Goal: Task Accomplishment & Management: Complete application form

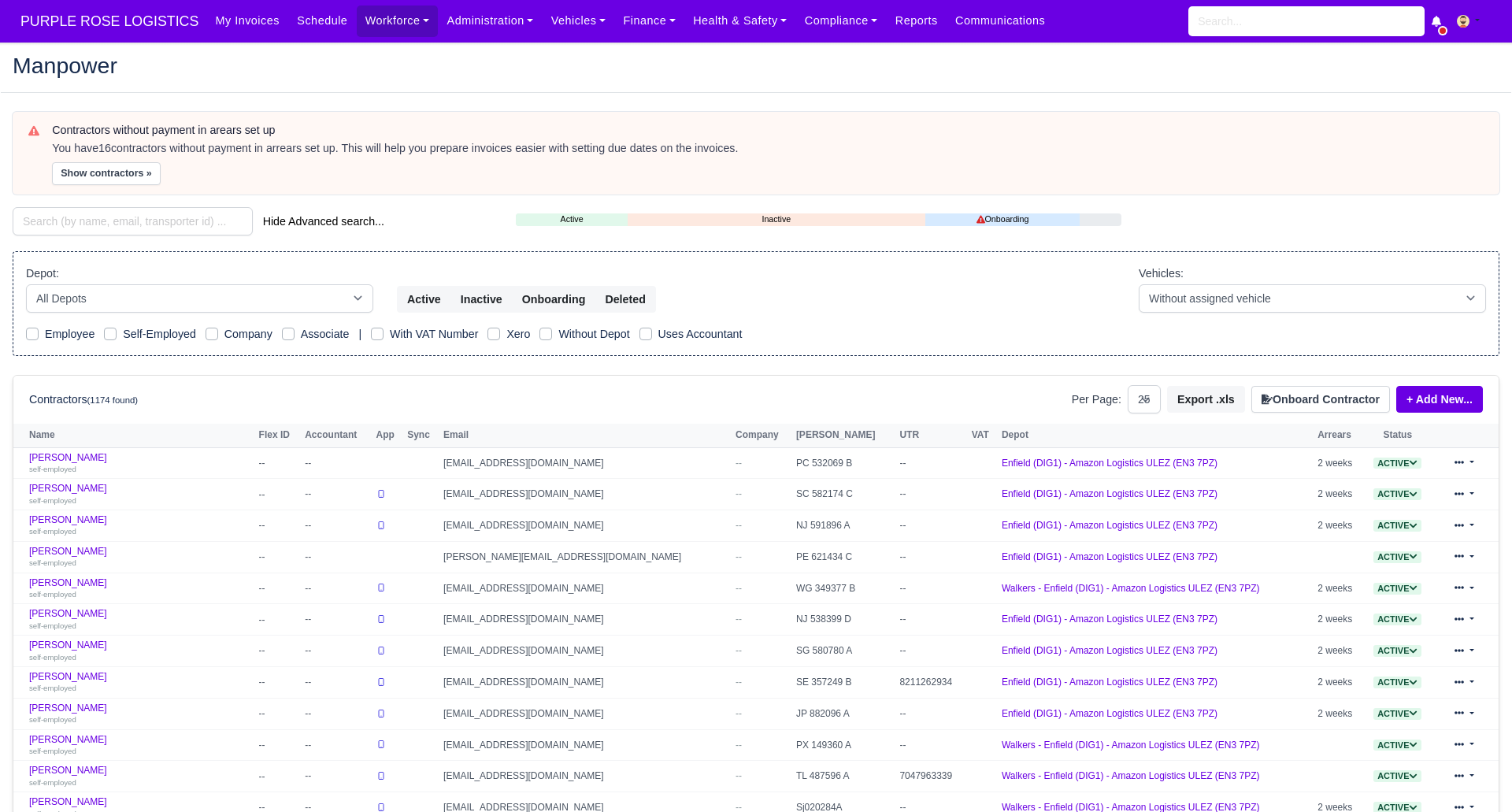
select select "25"
click at [1313, 400] on button "Onboard Contractor" at bounding box center [1321, 399] width 139 height 26
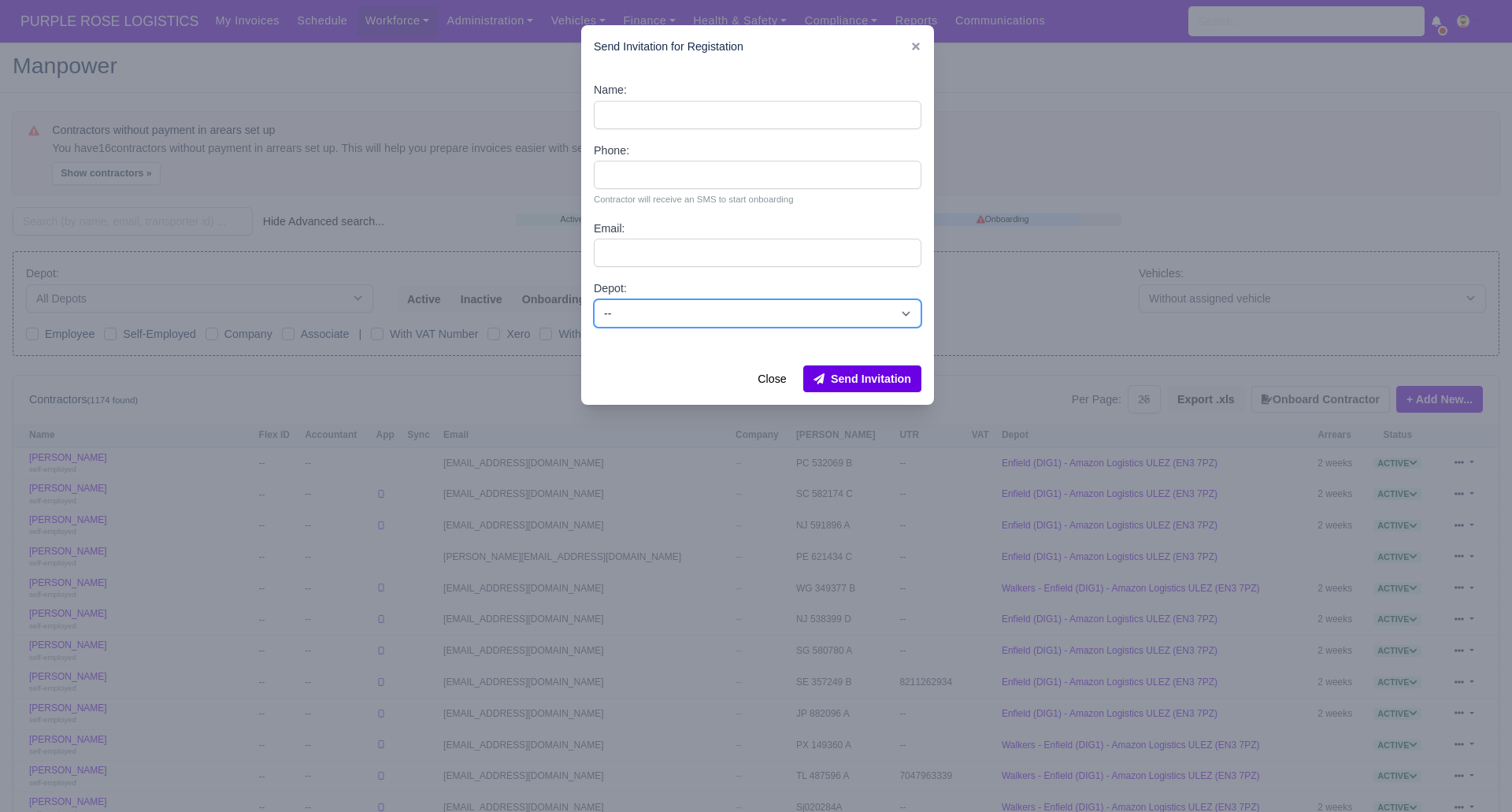
click at [654, 309] on select "-- Enfield (DIG1) - Amazon Logistics ULEZ (EN3 7PZ) Harlow (DHW1) - Amazon Logi…" at bounding box center [757, 313] width 327 height 28
select select "1"
click at [594, 299] on select "-- Enfield (DIG1) - Amazon Logistics ULEZ (EN3 7PZ) Harlow (DHW1) - Amazon Logi…" at bounding box center [757, 313] width 327 height 28
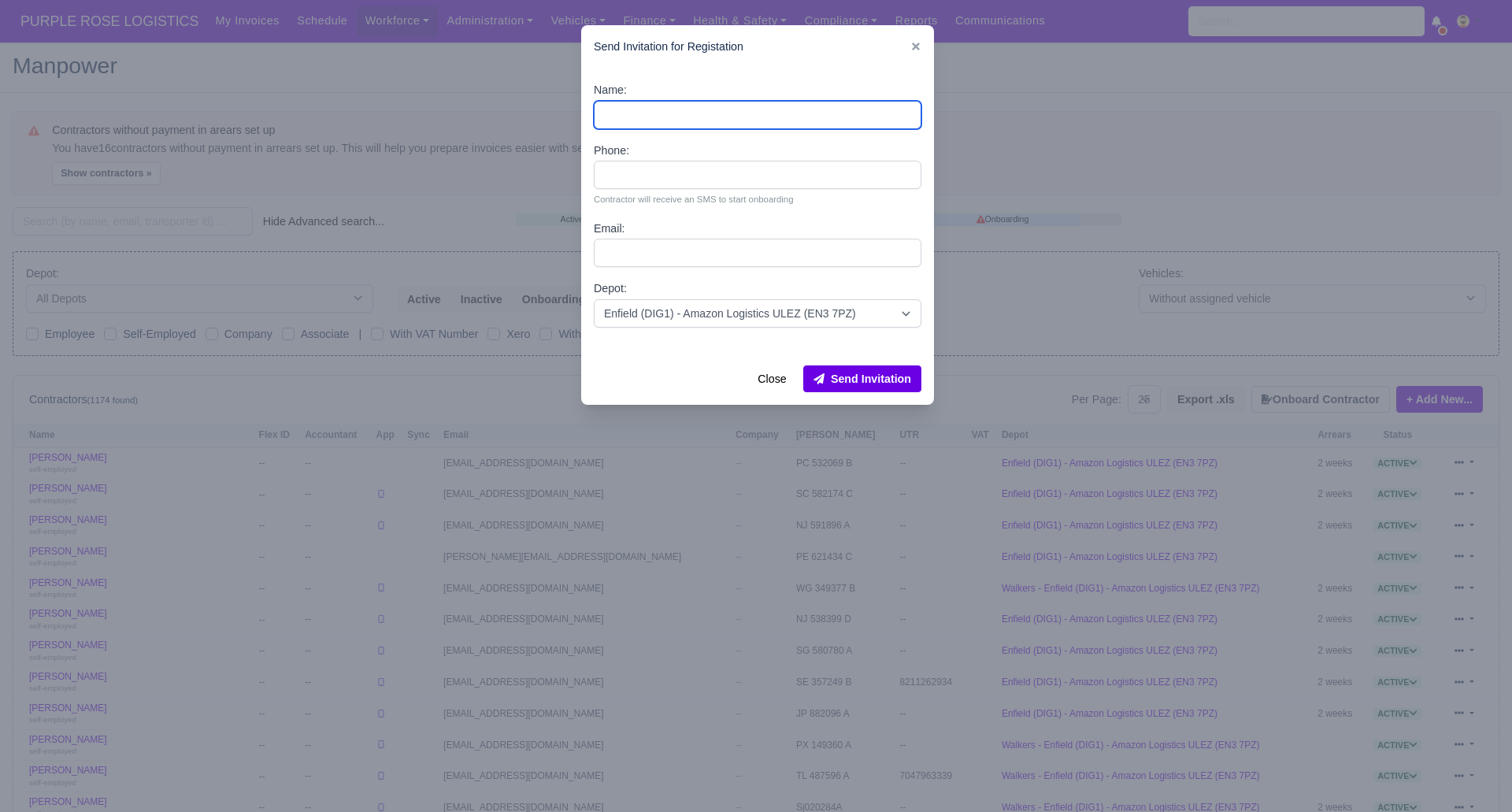
paste input "Elliot Clark"
type input "Elliot Clark"
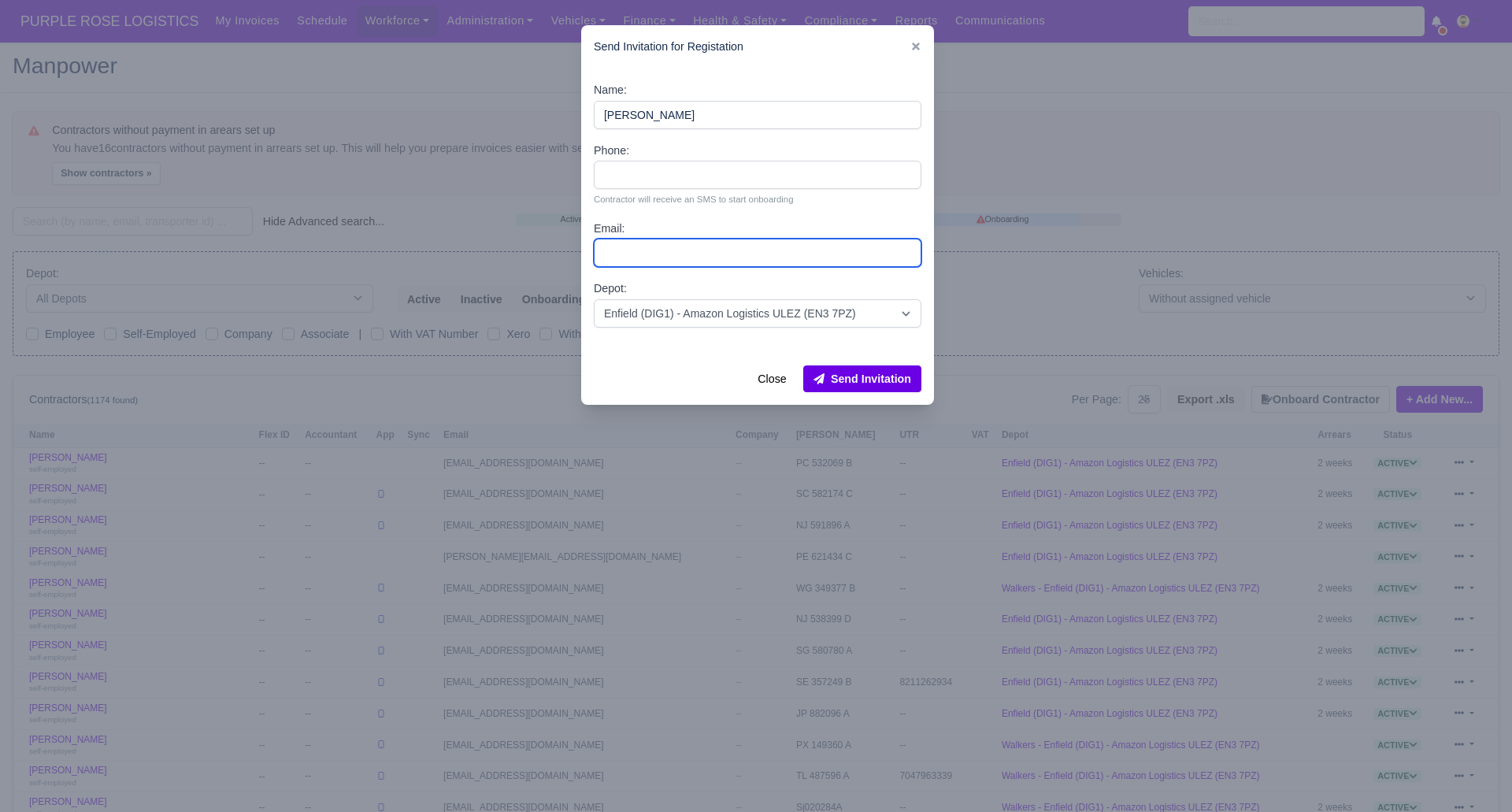
paste input "elliot_jc2002@yahoo.com"
type input "elliot_jc2002@yahoo.com"
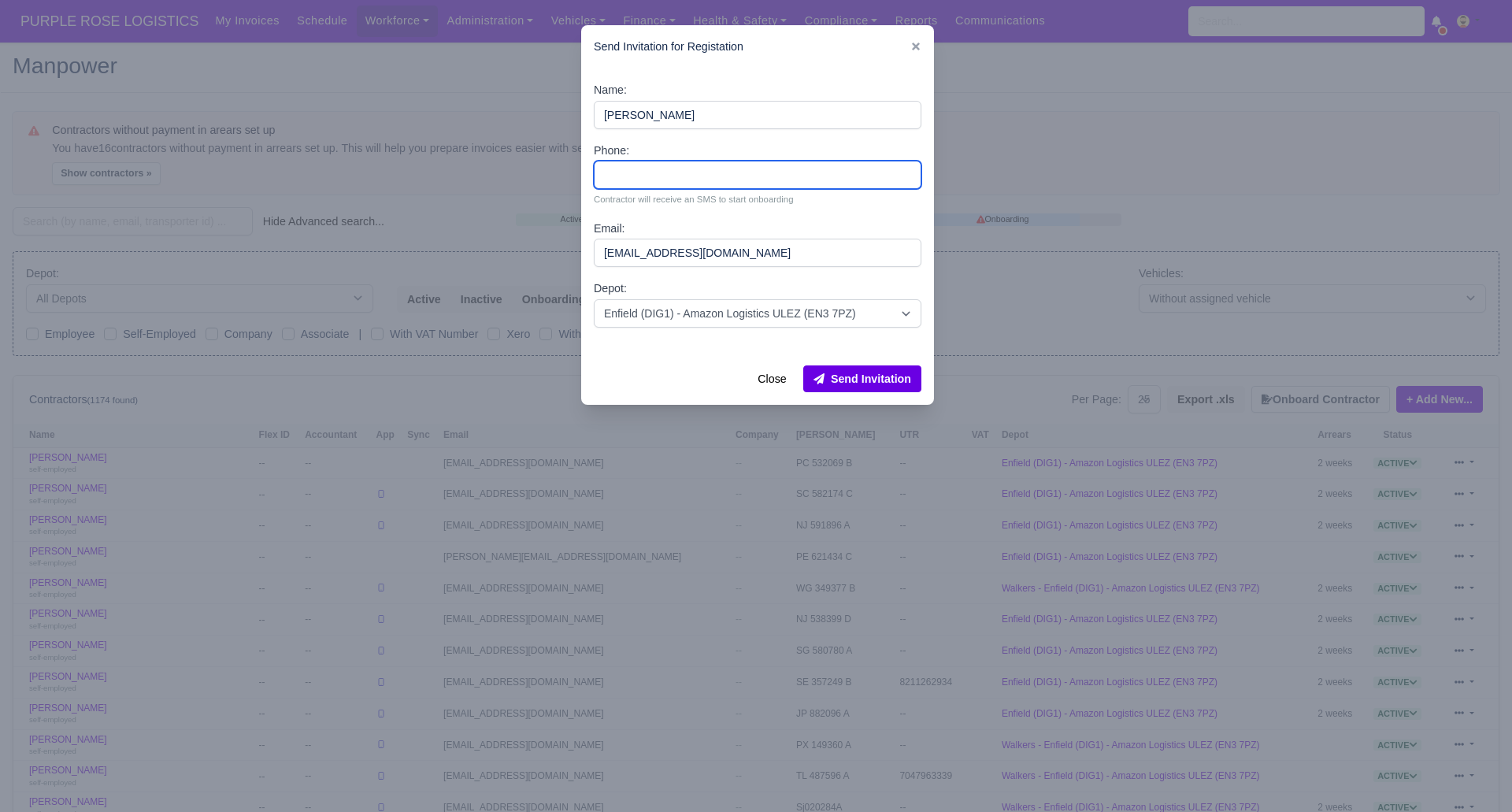
click at [722, 177] on input "Phone:" at bounding box center [757, 174] width 327 height 28
click at [725, 173] on input "Phone:" at bounding box center [757, 174] width 327 height 28
paste input "7947294227"
type input "7947294227"
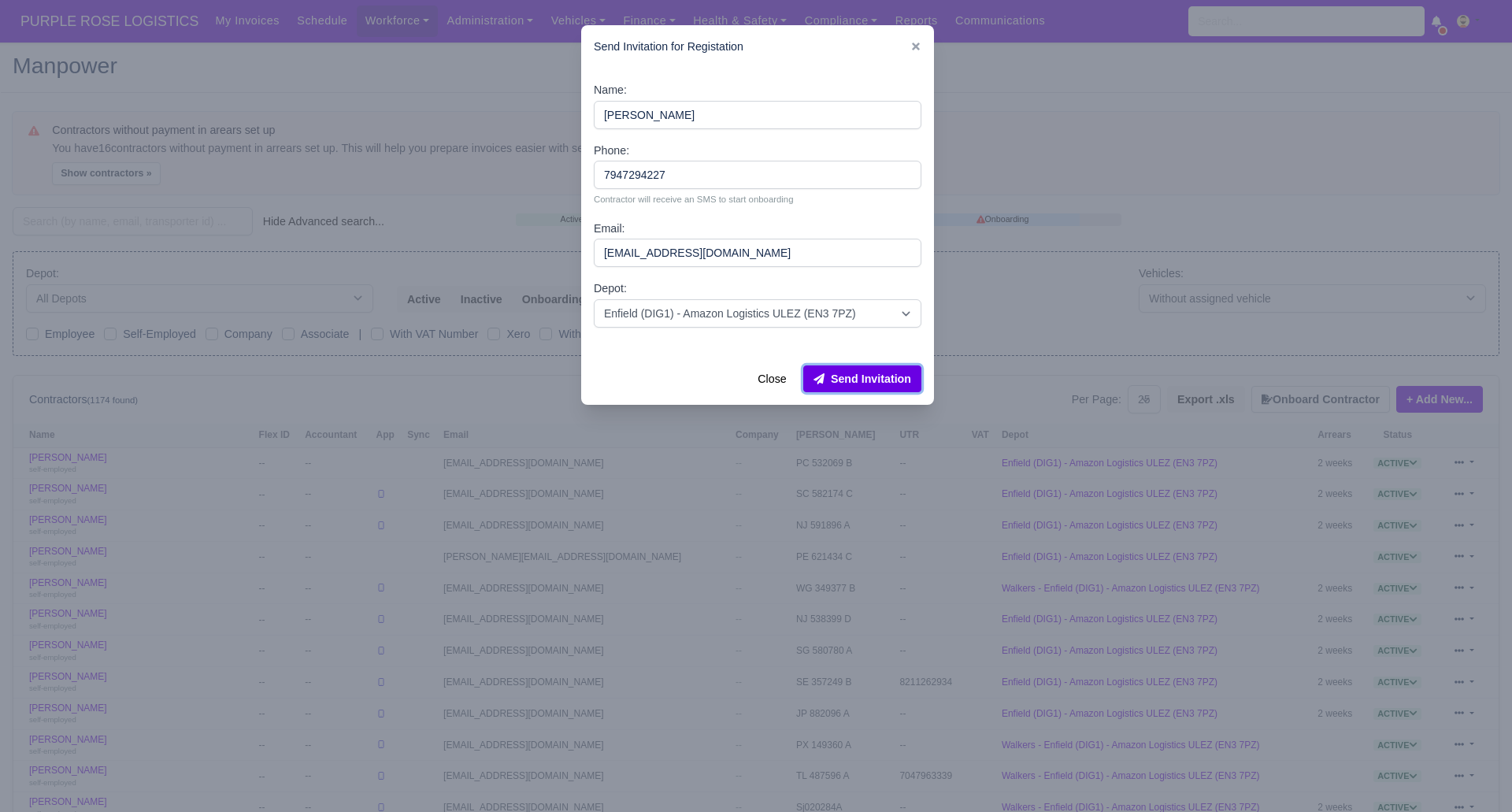
click at [885, 376] on button "Send Invitation" at bounding box center [861, 378] width 118 height 26
drag, startPoint x: 443, startPoint y: 90, endPoint x: 15, endPoint y: 177, distance: 436.8
click at [442, 90] on div at bounding box center [756, 406] width 1512 height 812
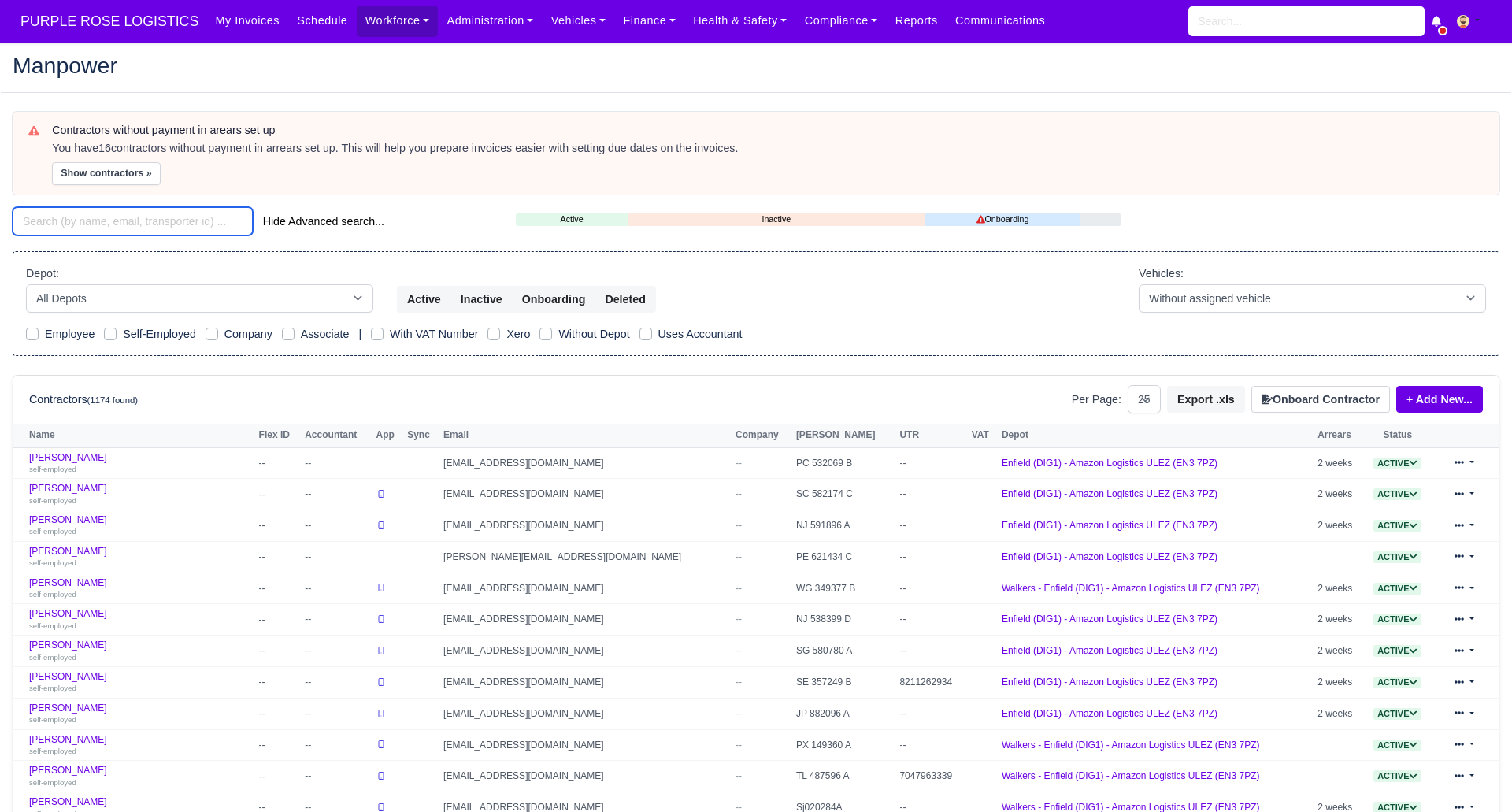
click at [47, 218] on input "search" at bounding box center [133, 221] width 240 height 28
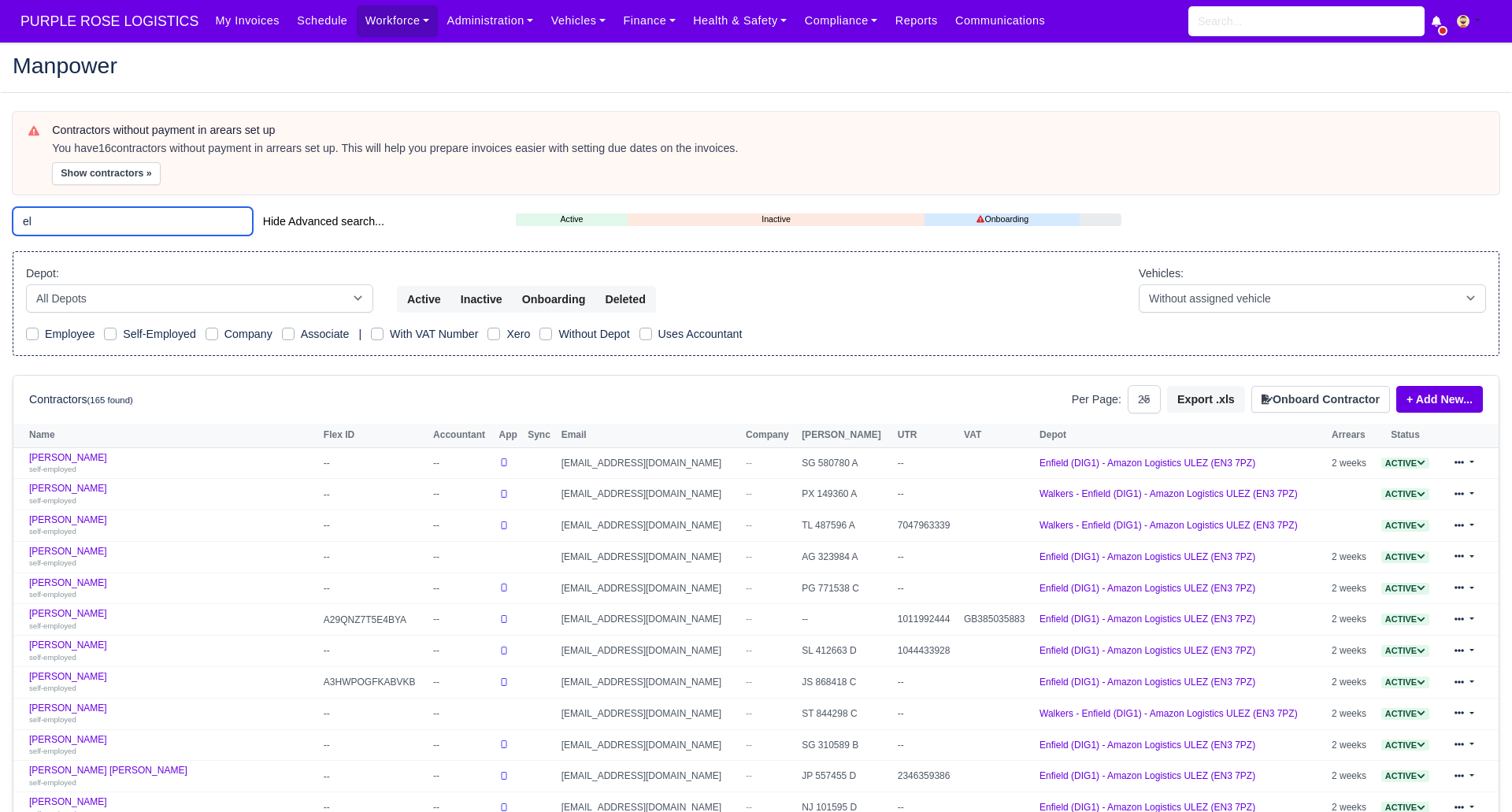
click at [139, 218] on input "el" at bounding box center [133, 221] width 240 height 28
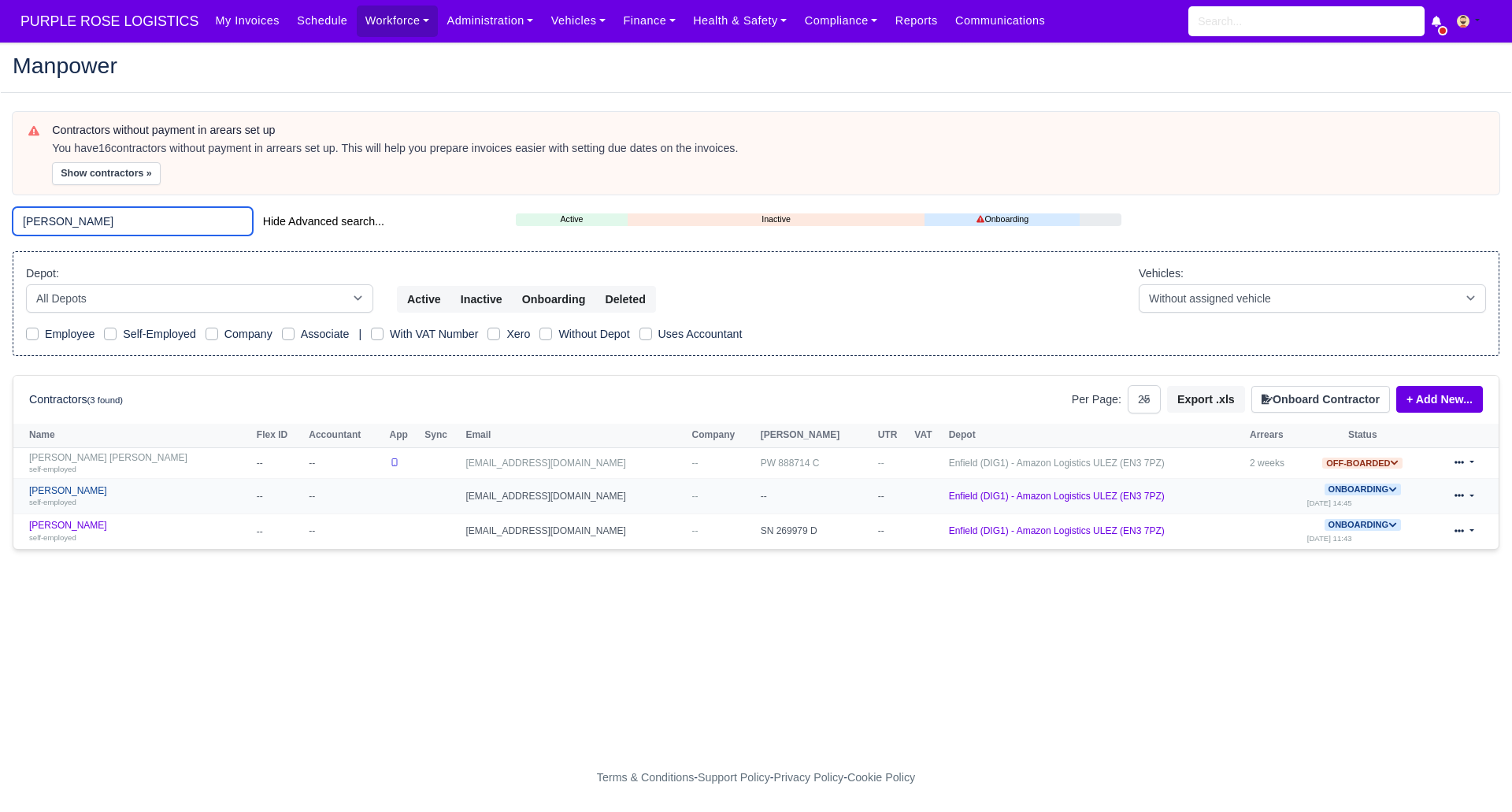
type input "elliot"
click at [56, 490] on link "Elliot Clark self-employed" at bounding box center [139, 496] width 220 height 22
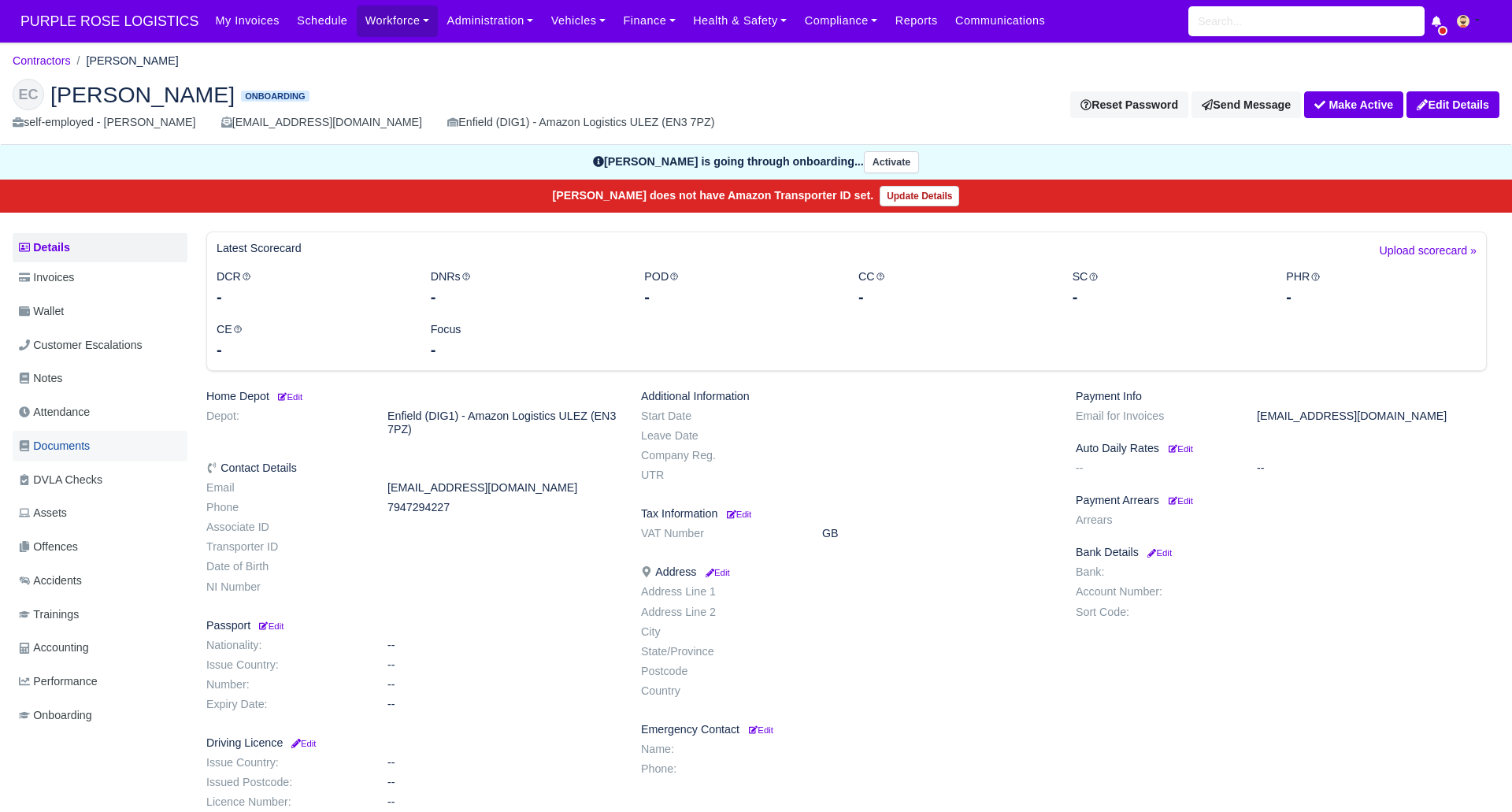
click at [78, 449] on span "Documents" at bounding box center [54, 446] width 71 height 19
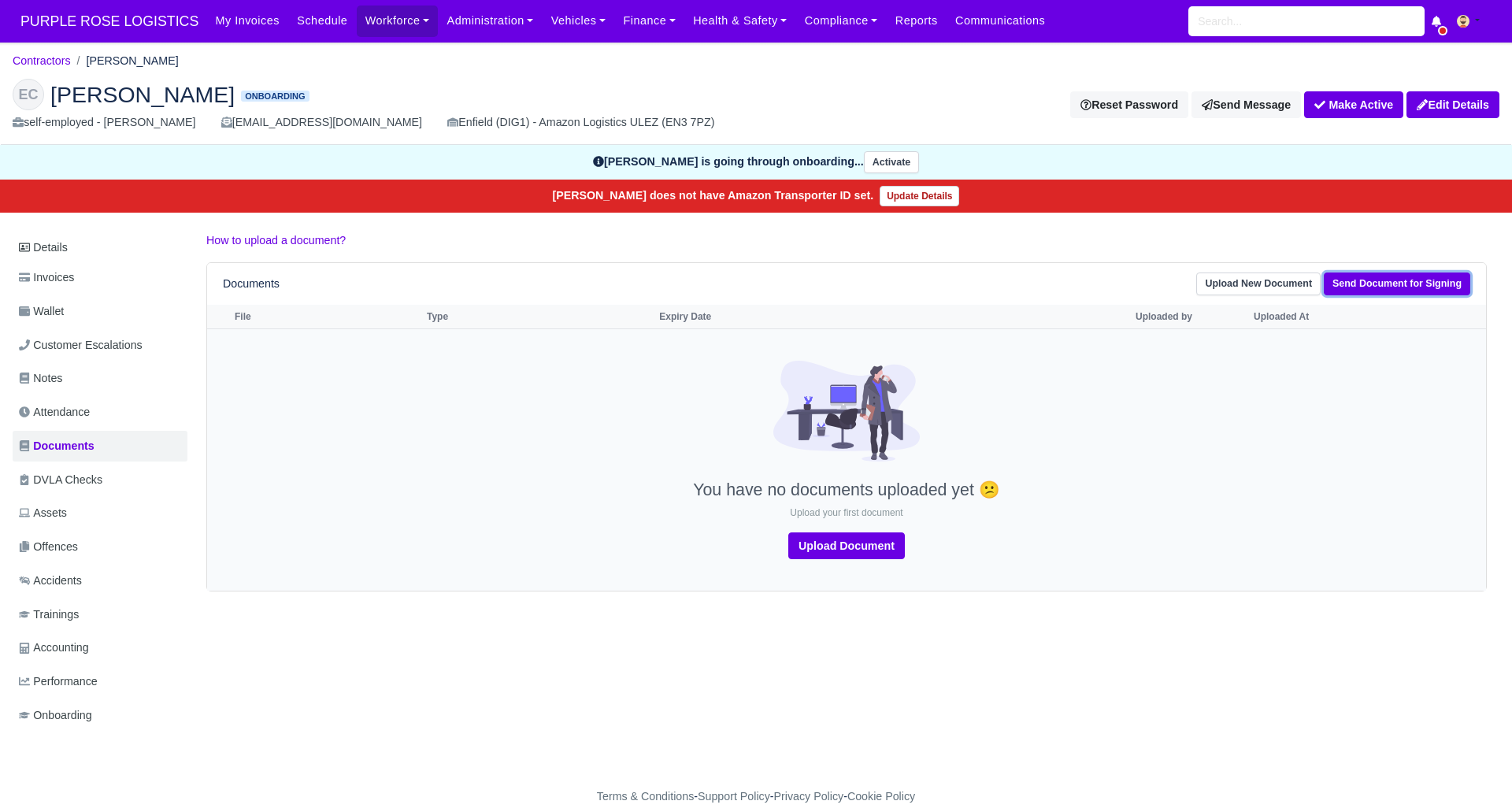
click at [1412, 282] on link "Send Document for Signing" at bounding box center [1397, 283] width 147 height 22
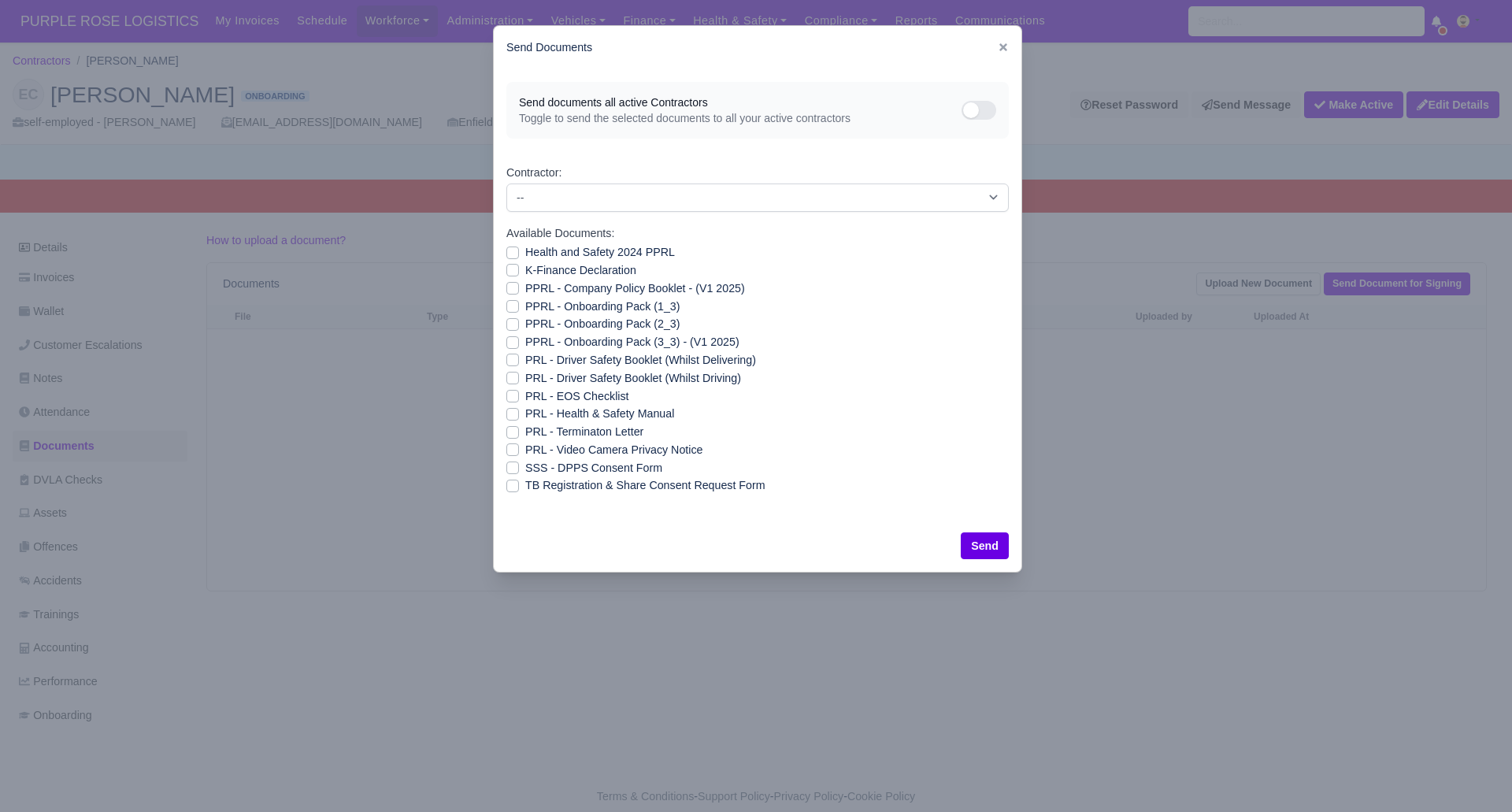
click at [525, 470] on label "SSS - DPPS Consent Form" at bounding box center [594, 468] width 137 height 19
click at [510, 470] on input "SSS - DPPS Consent Form" at bounding box center [512, 465] width 13 height 13
checkbox input "true"
click at [980, 542] on button "Send" at bounding box center [985, 545] width 48 height 26
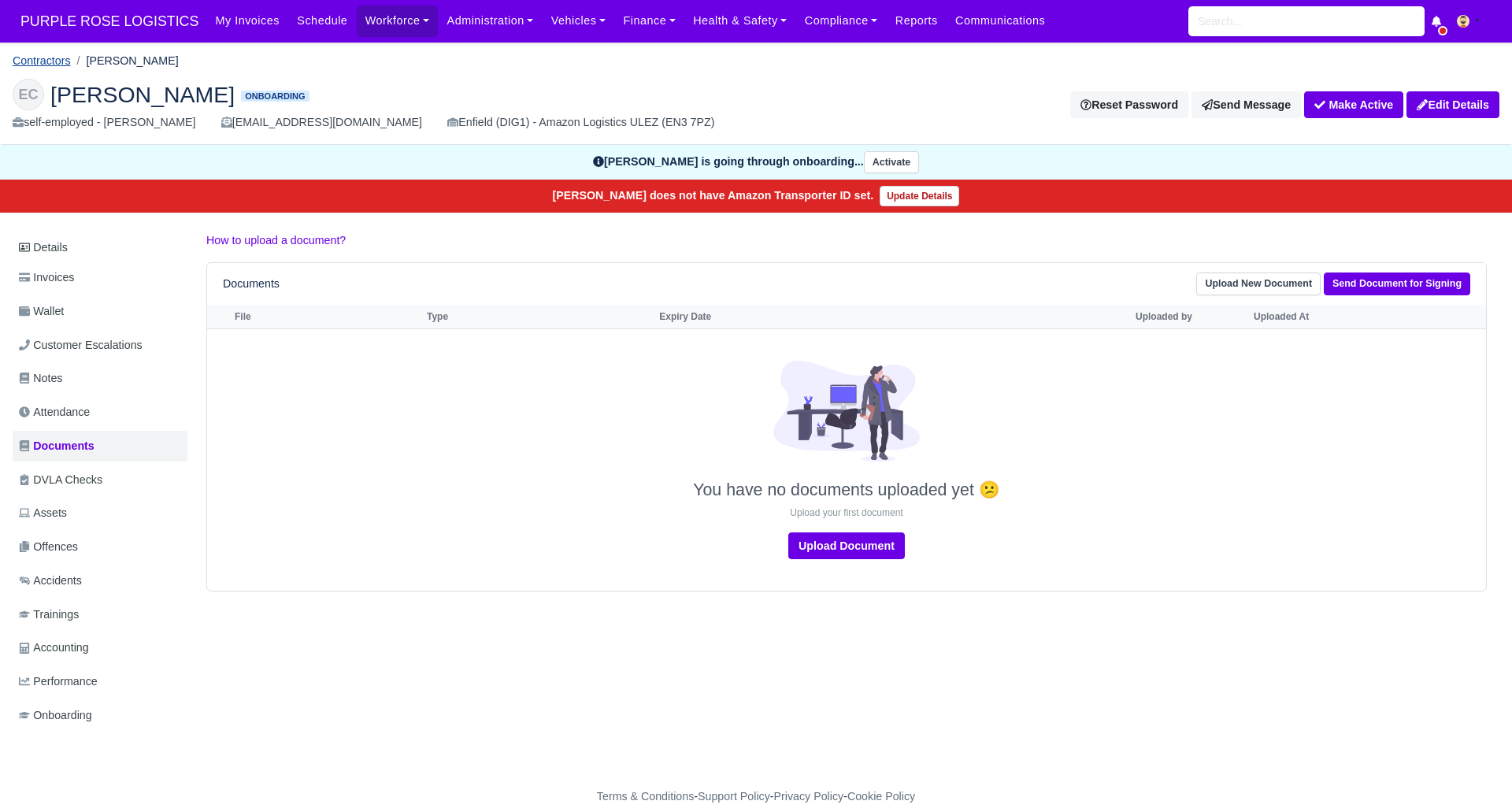
click at [39, 63] on link "Contractors" at bounding box center [42, 61] width 59 height 13
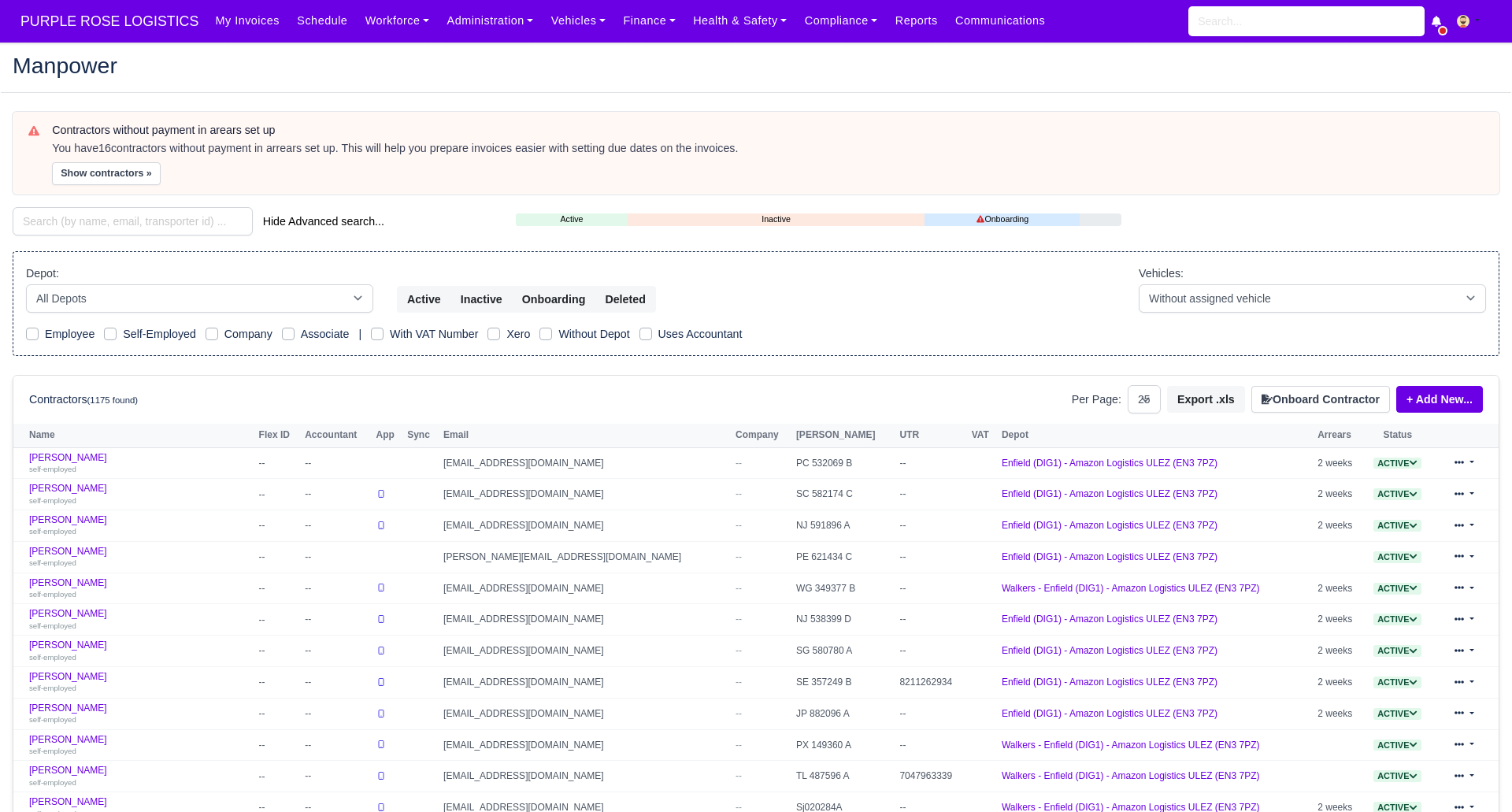
select select "25"
click at [1339, 406] on button "Onboard Contractor" at bounding box center [1321, 399] width 139 height 26
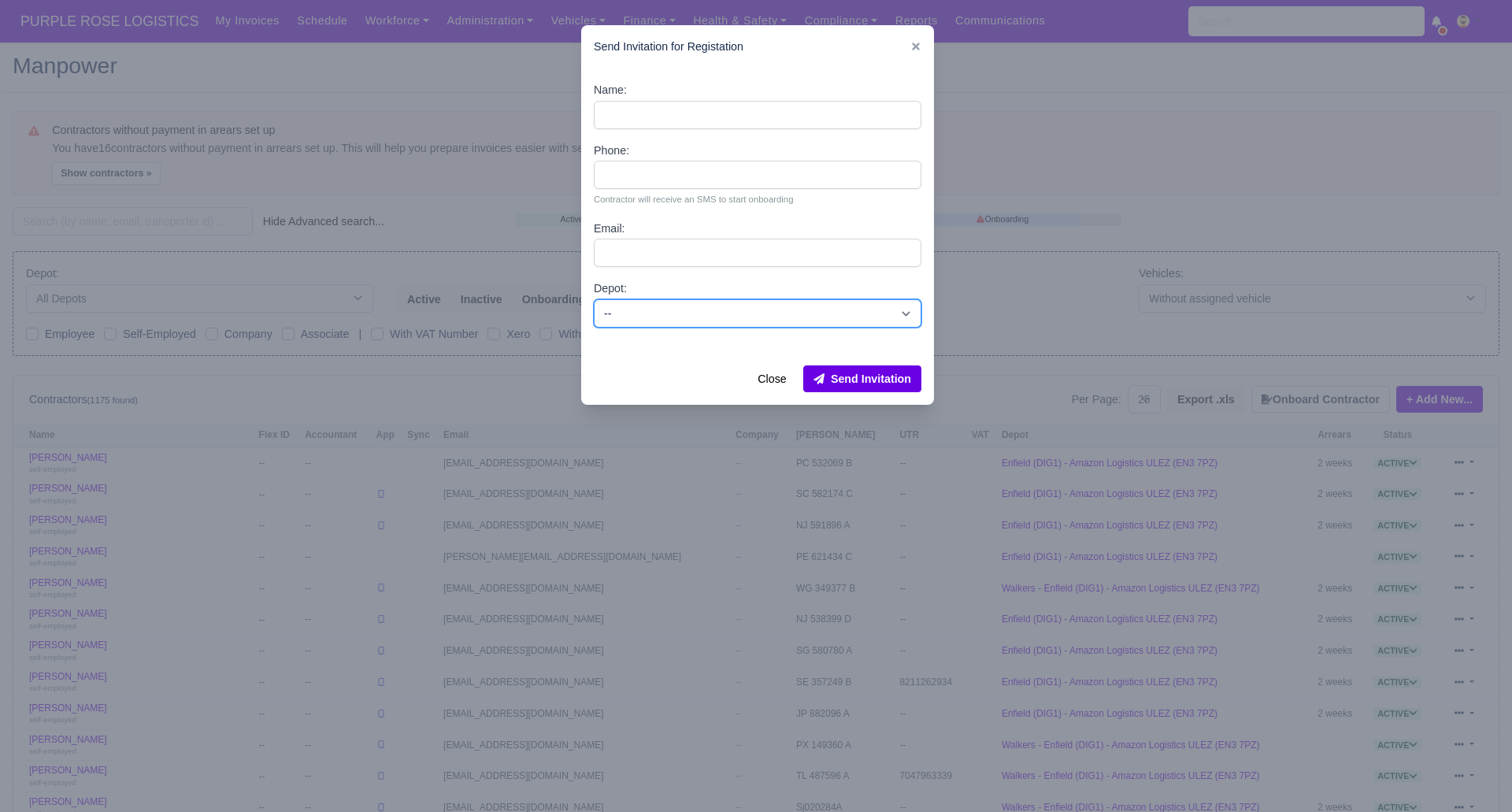
click at [705, 311] on select "-- Enfield (DIG1) - Amazon Logistics ULEZ (EN3 7PZ) Harlow (DHW1) - Amazon Logi…" at bounding box center [757, 313] width 327 height 28
select select "1"
click at [594, 299] on select "-- Enfield (DIG1) - Amazon Logistics ULEZ (EN3 7PZ) Harlow (DHW1) - Amazon Logi…" at bounding box center [757, 313] width 327 height 28
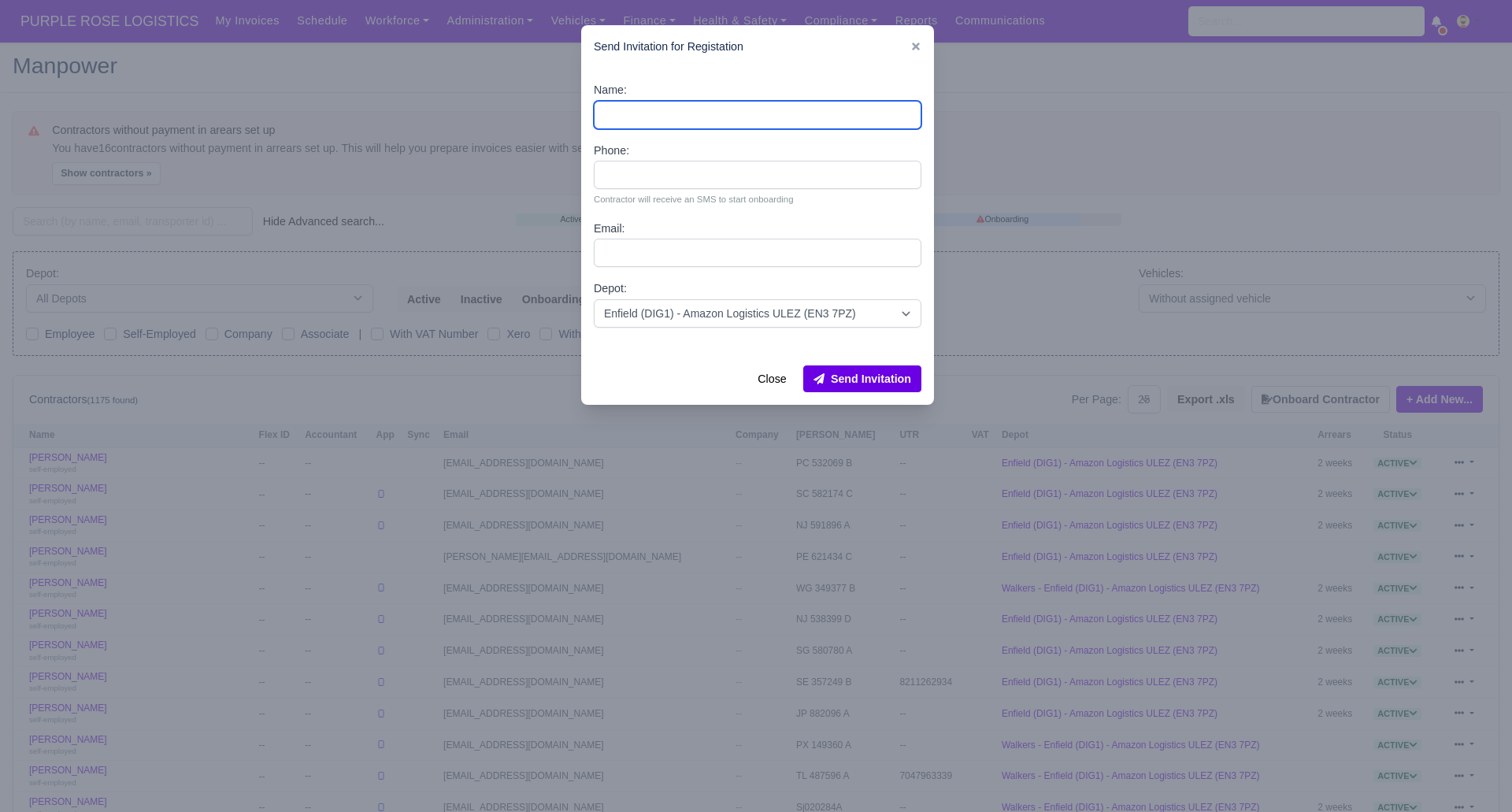
paste input "[PERSON_NAME]"
type input "[PERSON_NAME]"
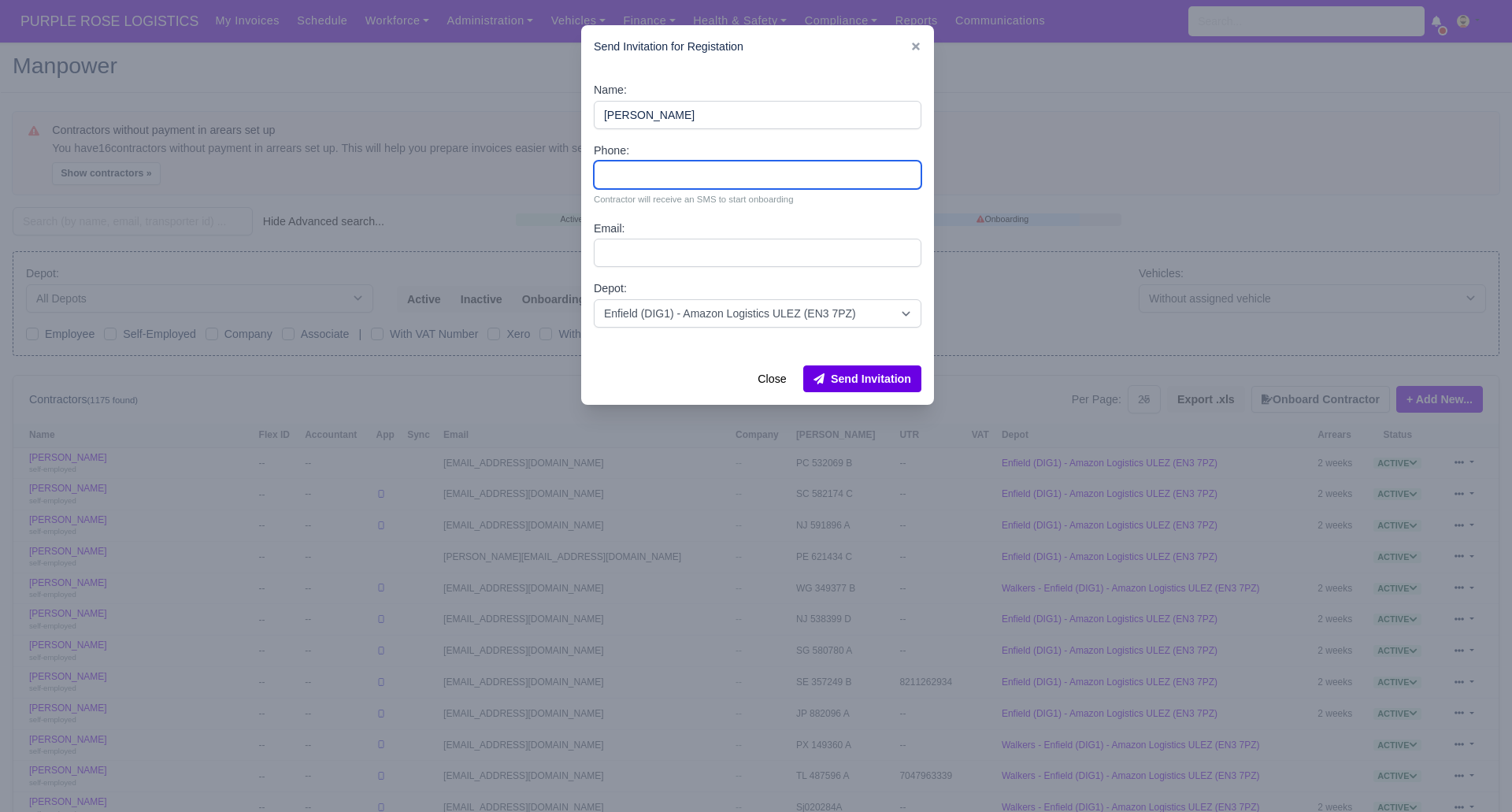
click at [663, 175] on input "Phone:" at bounding box center [757, 174] width 327 height 28
paste input "7440539121"
type input "7440539121"
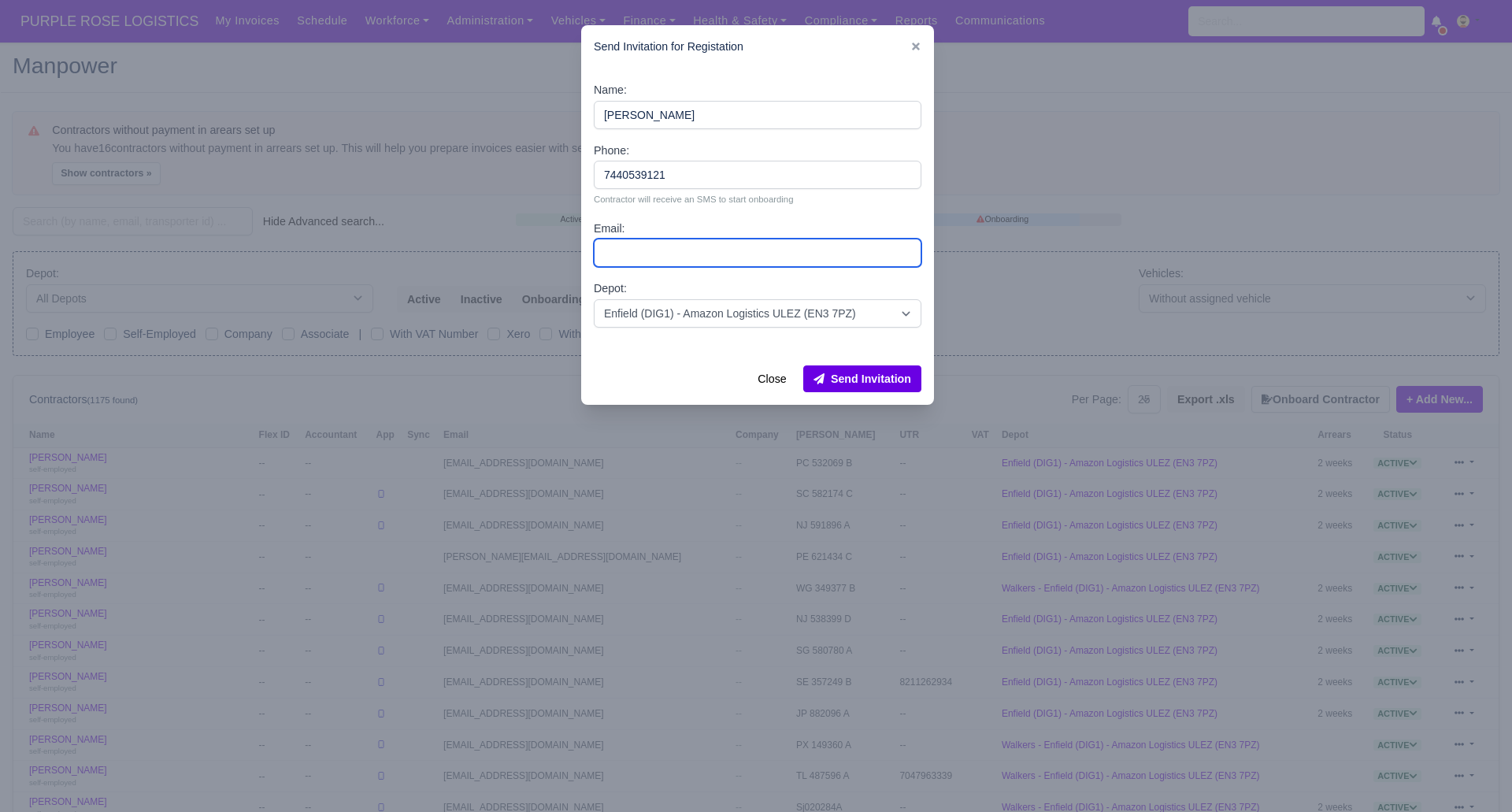
click at [660, 253] on input "Email:" at bounding box center [757, 252] width 327 height 28
paste input "7440539121"
type input "7440539121"
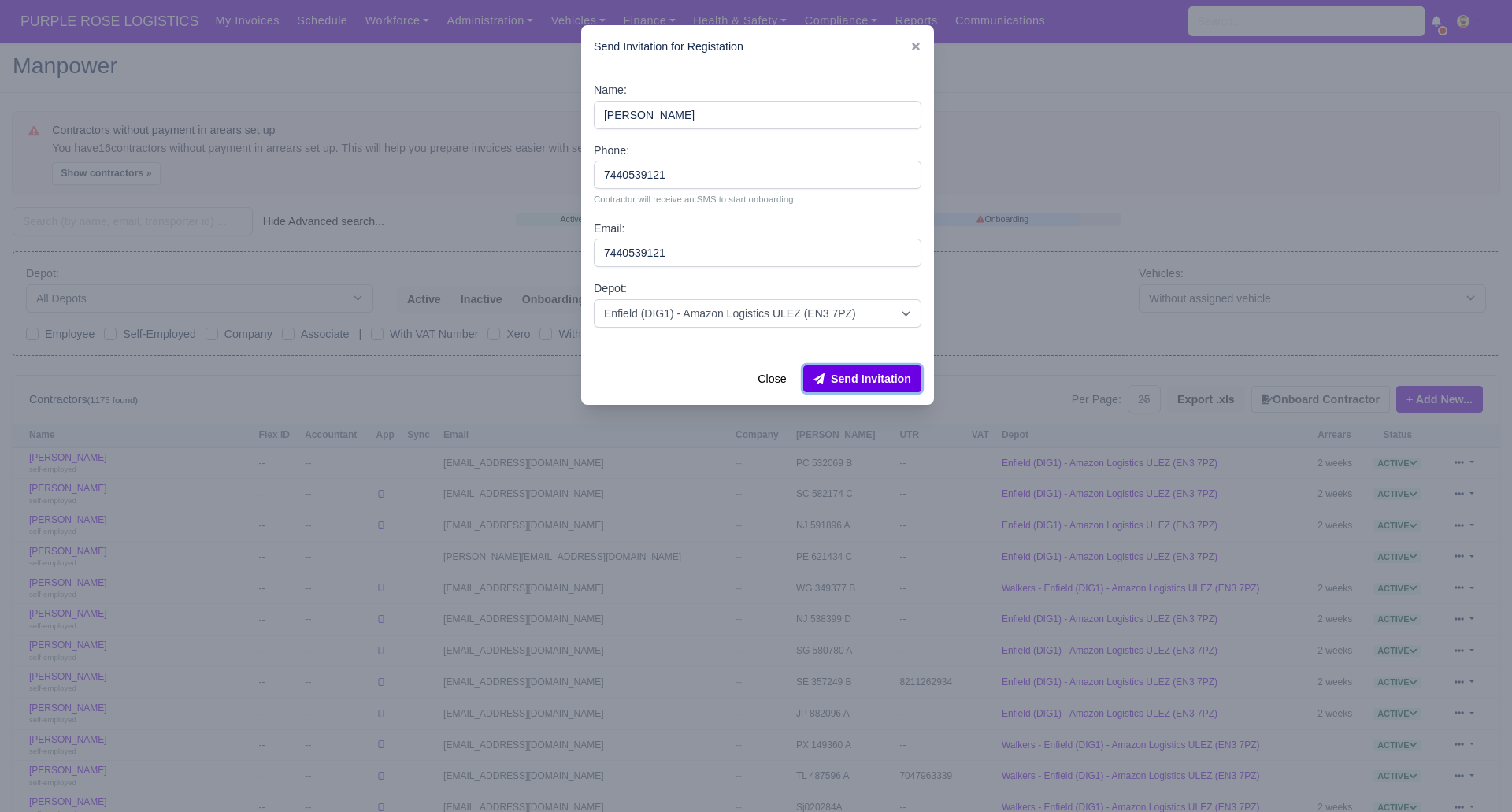
click at [891, 379] on button "Send Invitation" at bounding box center [861, 378] width 118 height 26
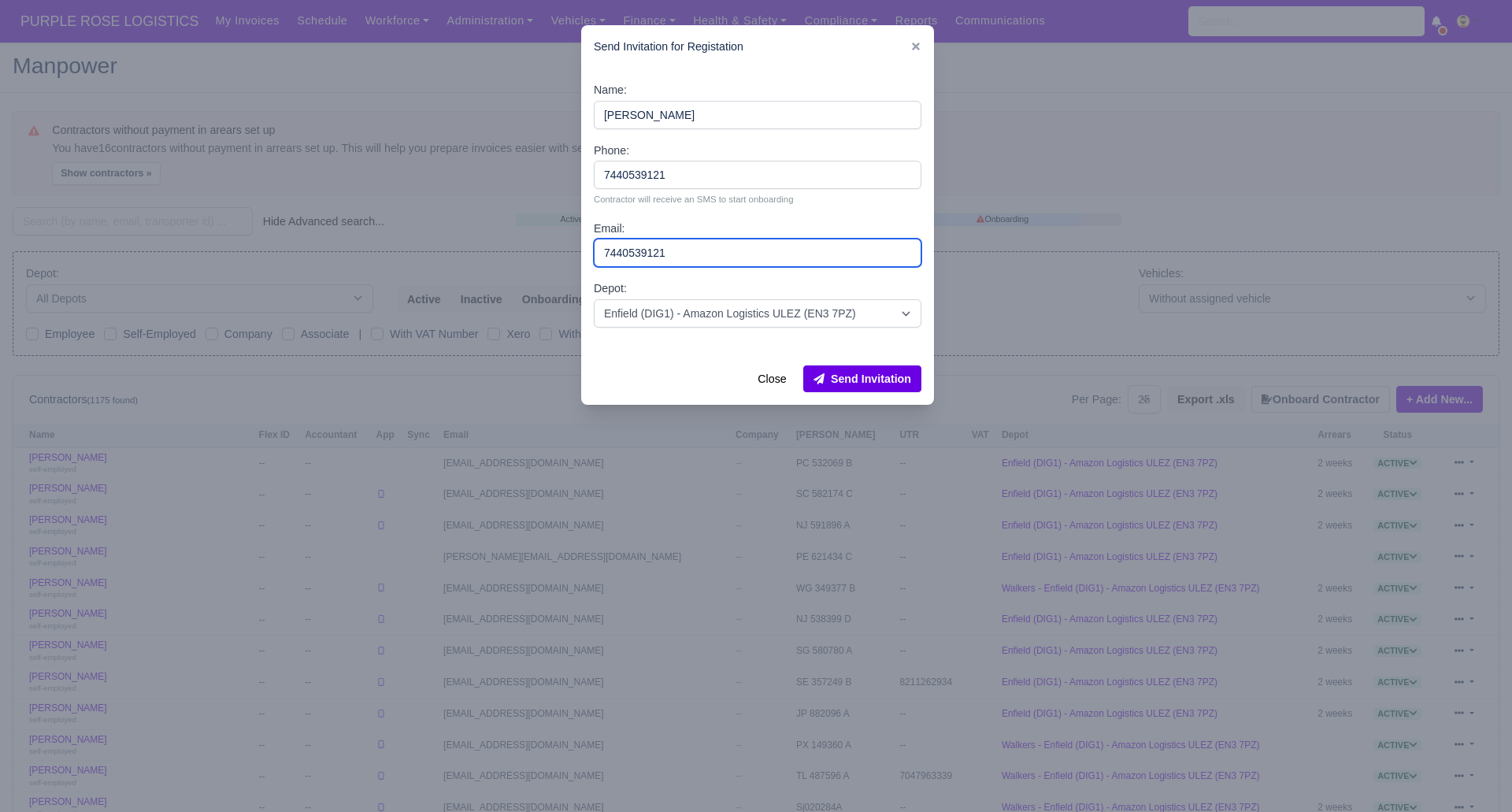
drag, startPoint x: 721, startPoint y: 250, endPoint x: 587, endPoint y: 250, distance: 134.0
click at [587, 250] on div "Name: Vibhani Dharmesh Phone: 7440539121 Contractor will receive an SMS to star…" at bounding box center [757, 210] width 353 height 284
paste input "[EMAIL_ADDRESS][DOMAIN_NAME]"
type input "[EMAIL_ADDRESS][DOMAIN_NAME]"
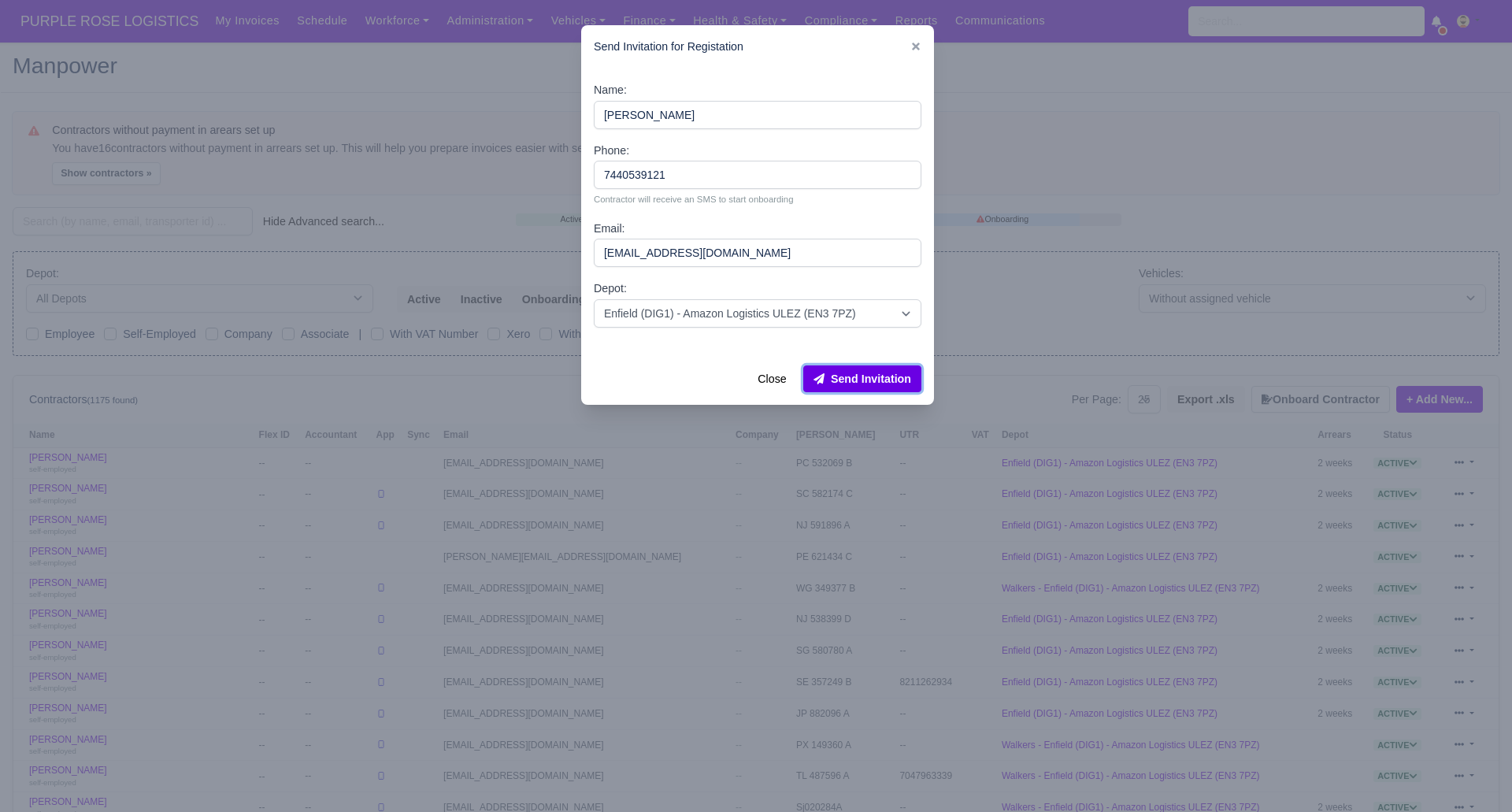
drag, startPoint x: 884, startPoint y: 376, endPoint x: 872, endPoint y: 367, distance: 15.0
click at [884, 376] on button "Send Invitation" at bounding box center [861, 378] width 118 height 26
click at [124, 224] on div at bounding box center [756, 406] width 1512 height 812
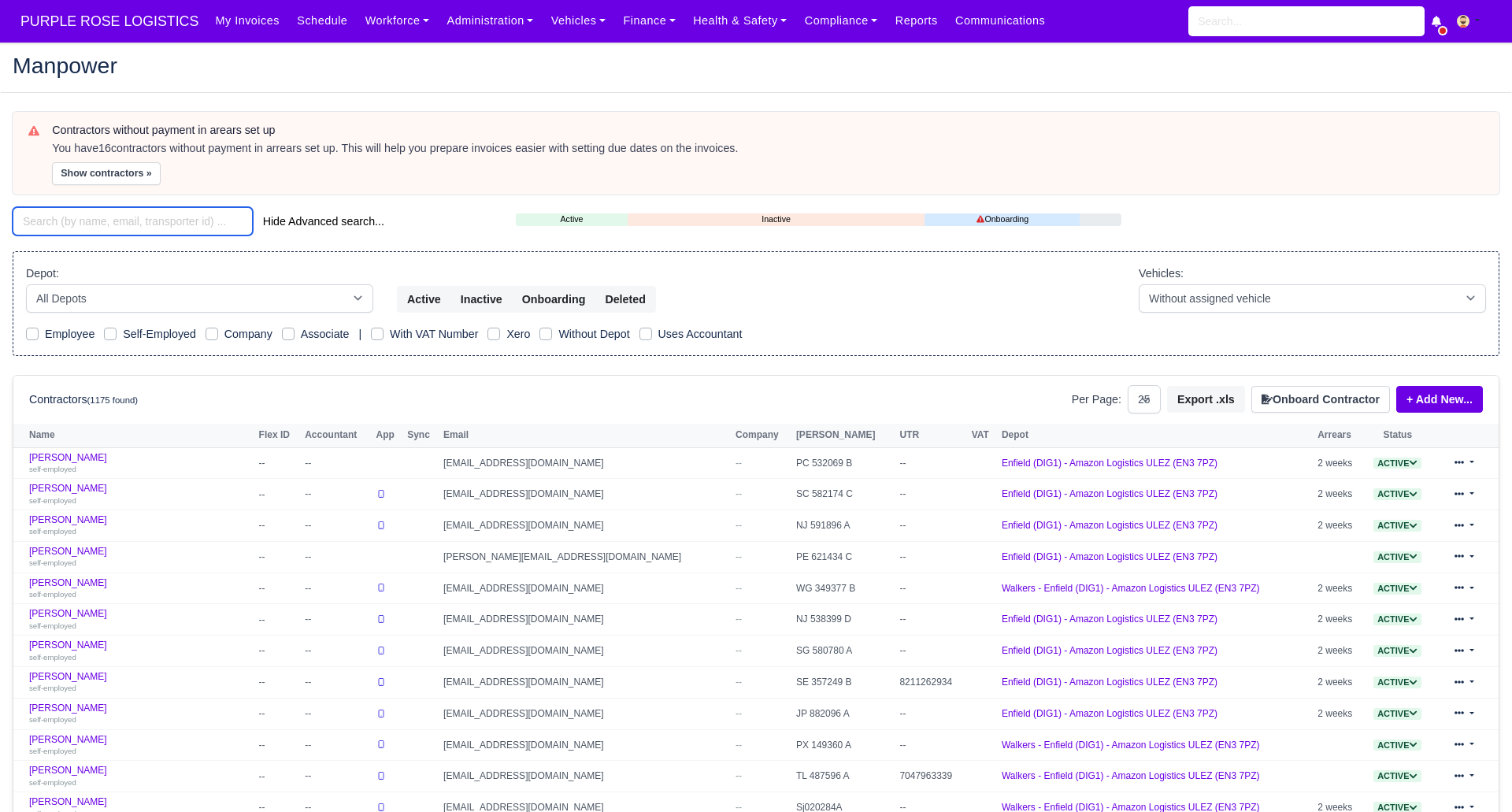
drag, startPoint x: 120, startPoint y: 218, endPoint x: 107, endPoint y: 217, distance: 13.0
click at [119, 218] on input "search" at bounding box center [133, 221] width 240 height 28
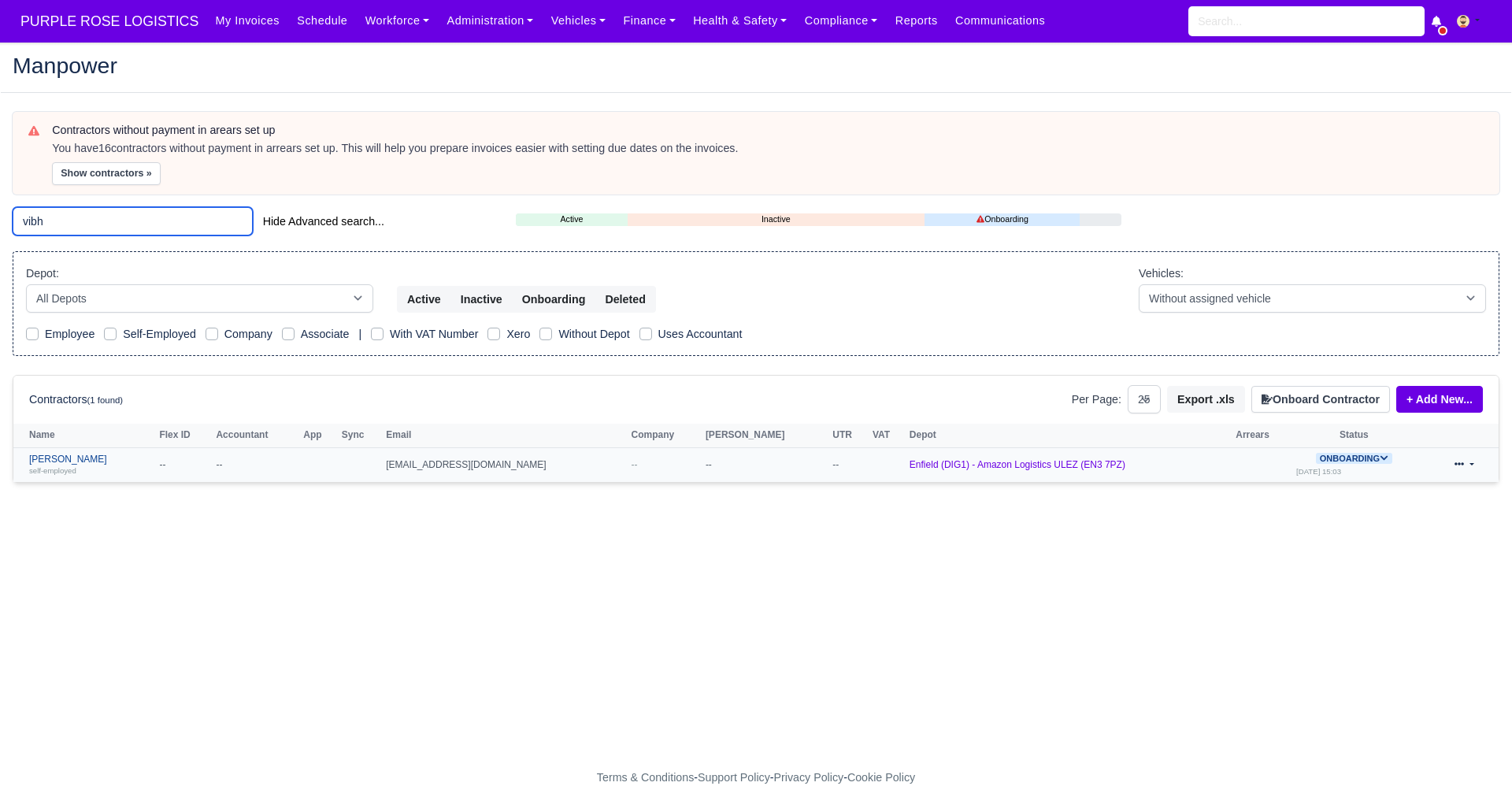
type input "vibh"
click at [78, 459] on link "Vibhani Dharmesh self-employed" at bounding box center [90, 464] width 122 height 22
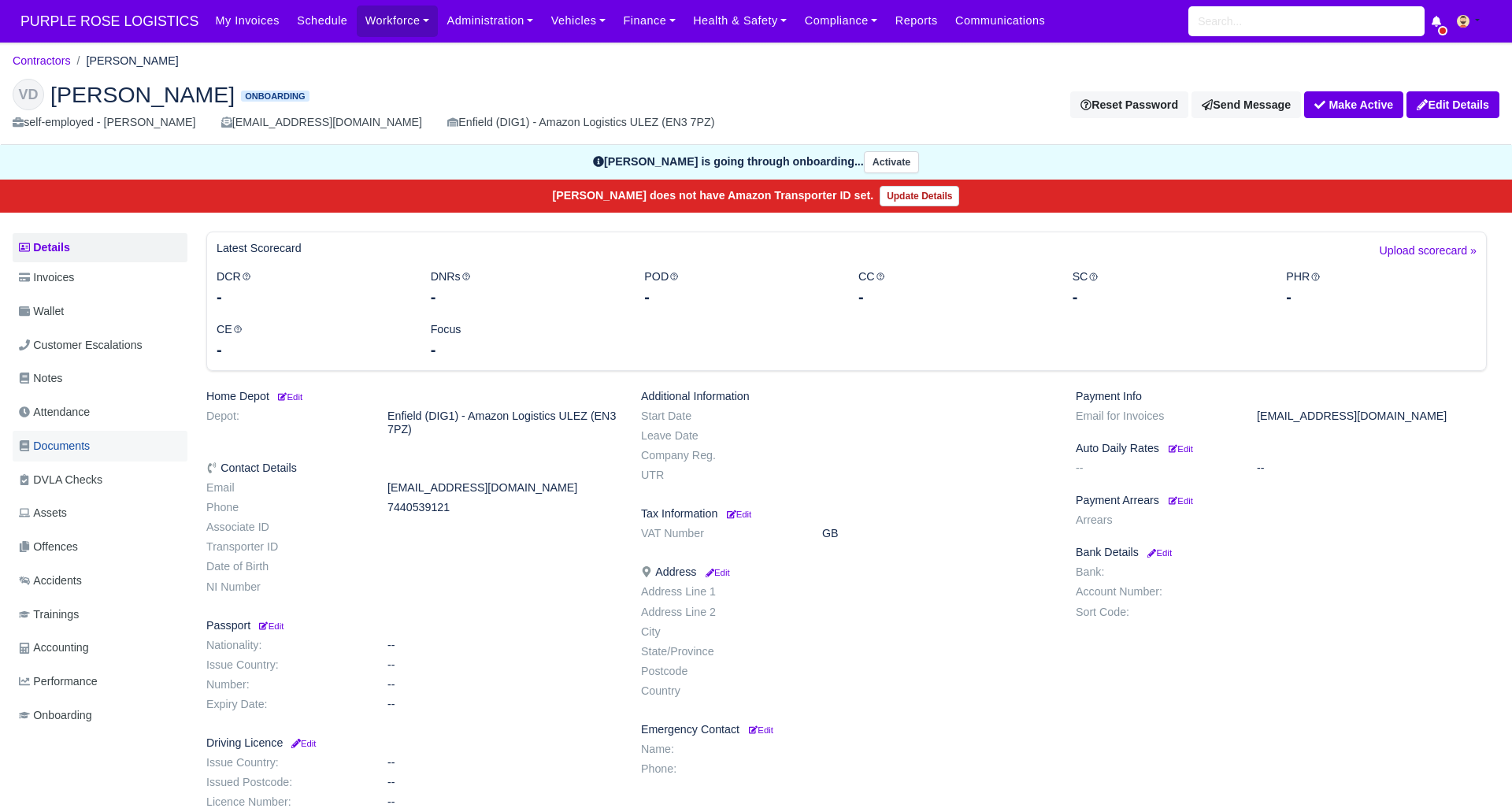
click at [75, 441] on span "Documents" at bounding box center [54, 446] width 71 height 19
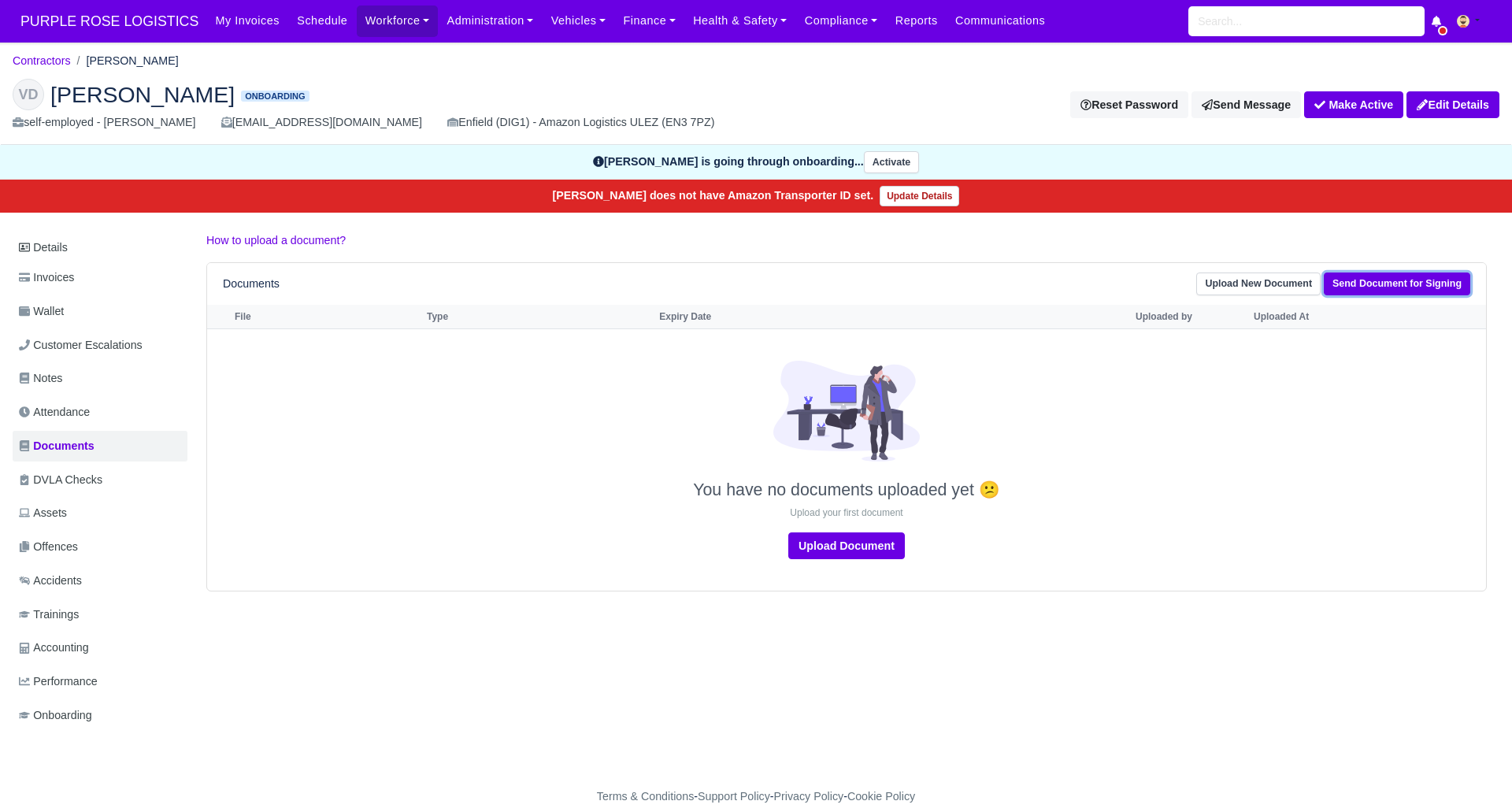
drag, startPoint x: 1428, startPoint y: 280, endPoint x: 1372, endPoint y: 300, distance: 59.5
click at [1427, 280] on link "Send Document for Signing" at bounding box center [1397, 283] width 147 height 22
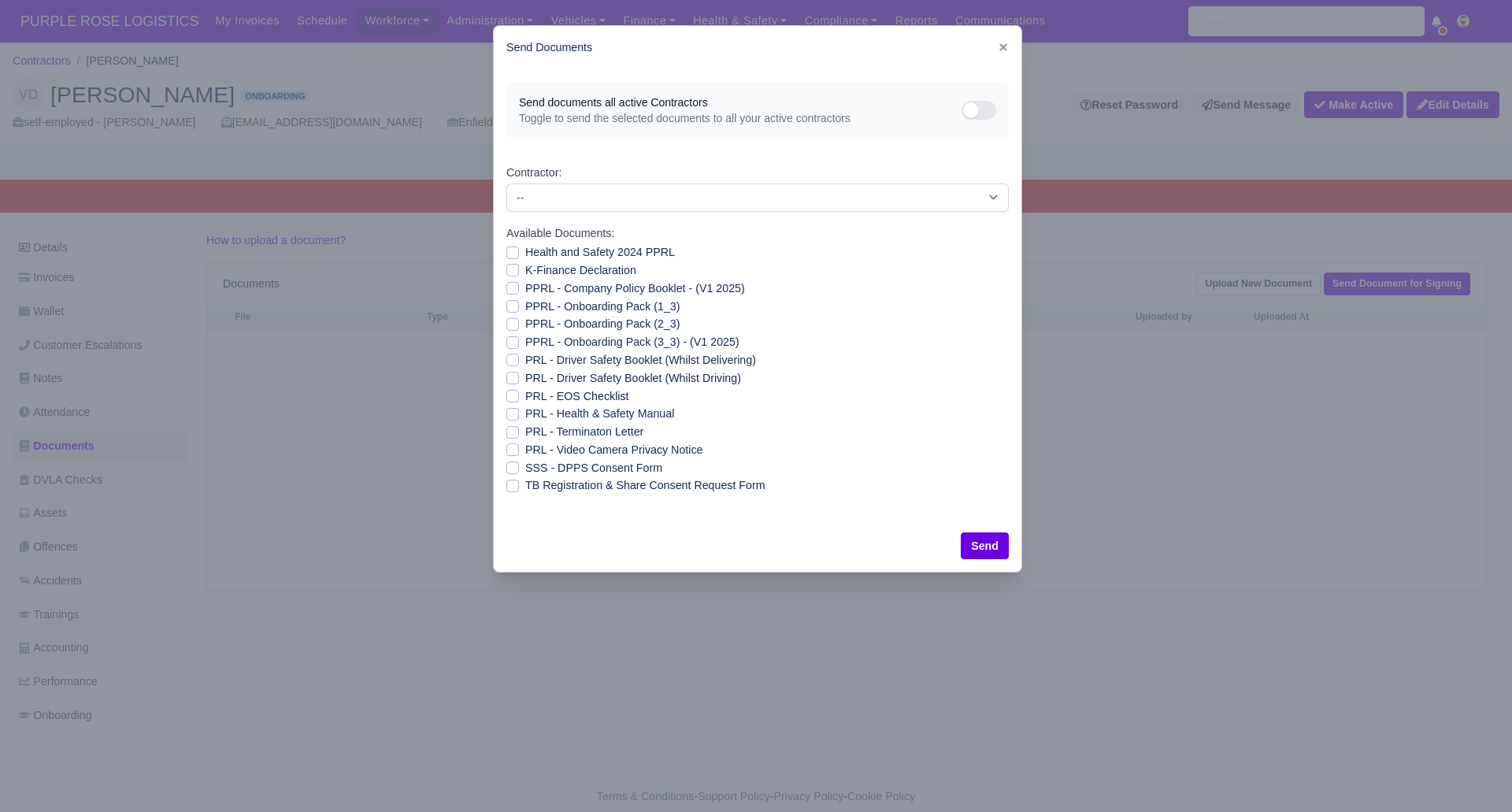
drag, startPoint x: 509, startPoint y: 469, endPoint x: 586, endPoint y: 489, distance: 79.6
click at [525, 470] on label "SSS - DPPS Consent Form" at bounding box center [594, 468] width 137 height 19
click at [510, 470] on input "SSS - DPPS Consent Form" at bounding box center [512, 465] width 13 height 13
checkbox input "true"
click at [986, 548] on button "Send" at bounding box center [985, 545] width 48 height 26
